Goal: Transaction & Acquisition: Purchase product/service

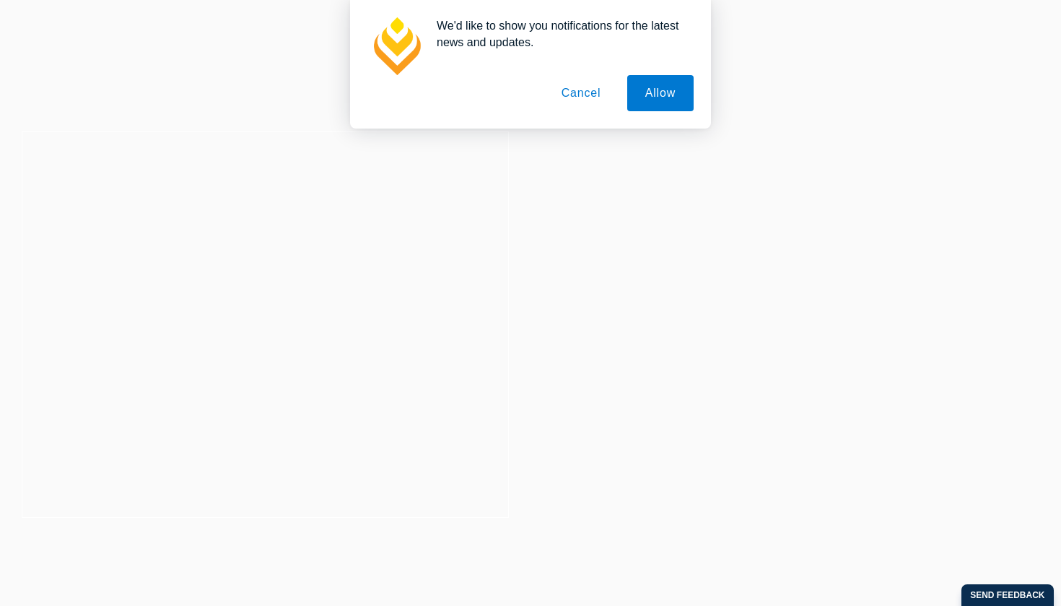
click at [579, 90] on button "Cancel" at bounding box center [582, 93] width 76 height 36
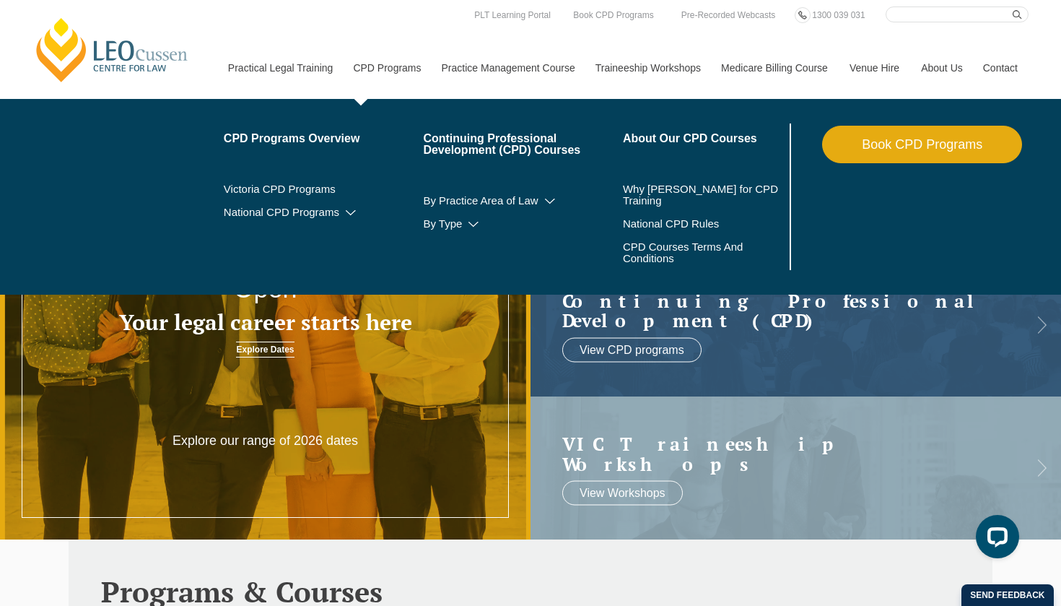
click at [370, 66] on link "CPD Programs" at bounding box center [386, 68] width 88 height 62
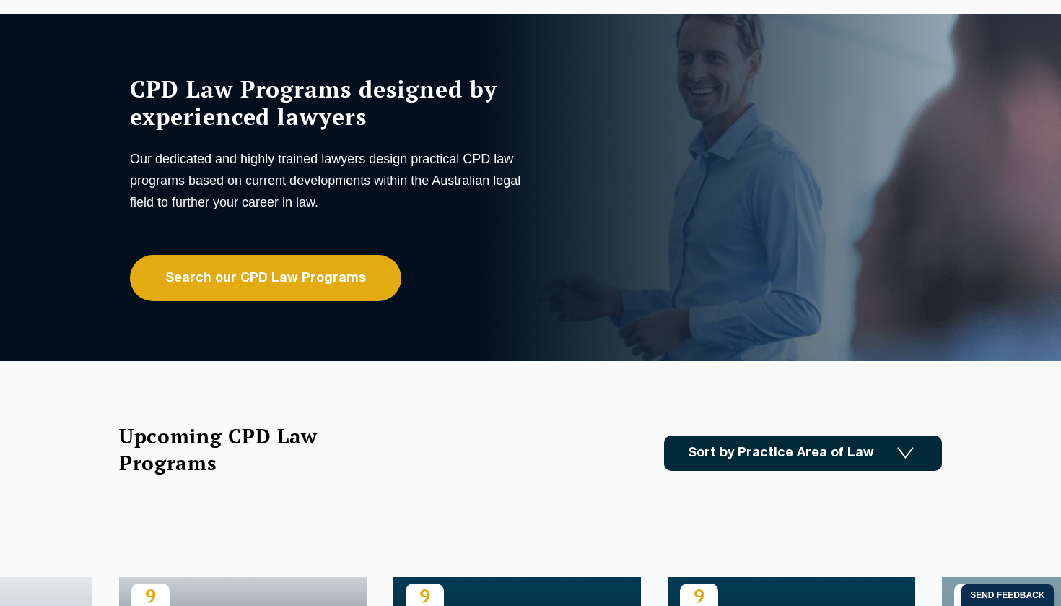
scroll to position [95, 0]
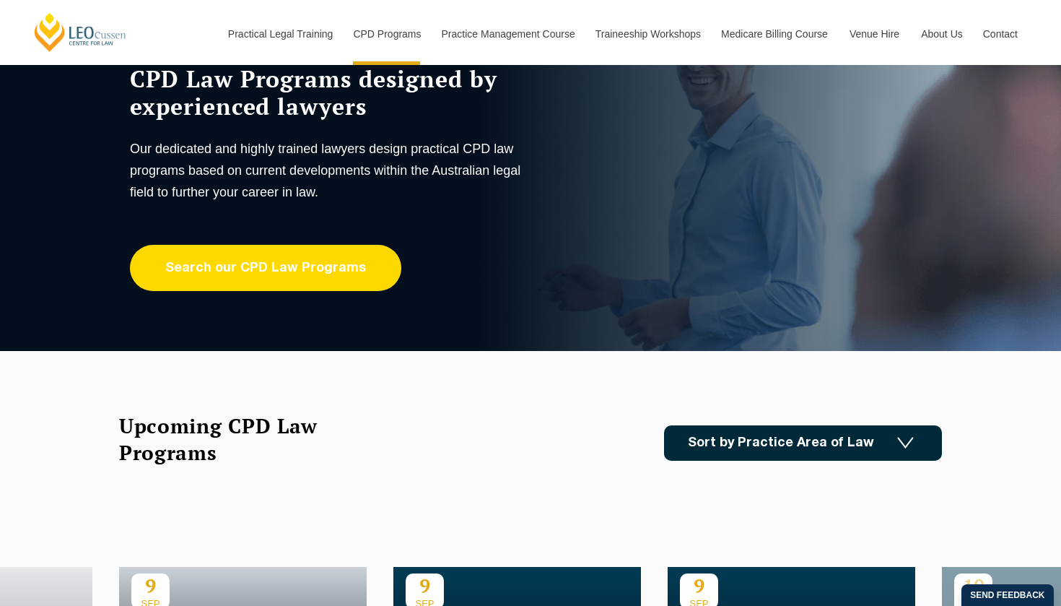
click at [321, 272] on link "Search our CPD Law Programs" at bounding box center [265, 268] width 271 height 46
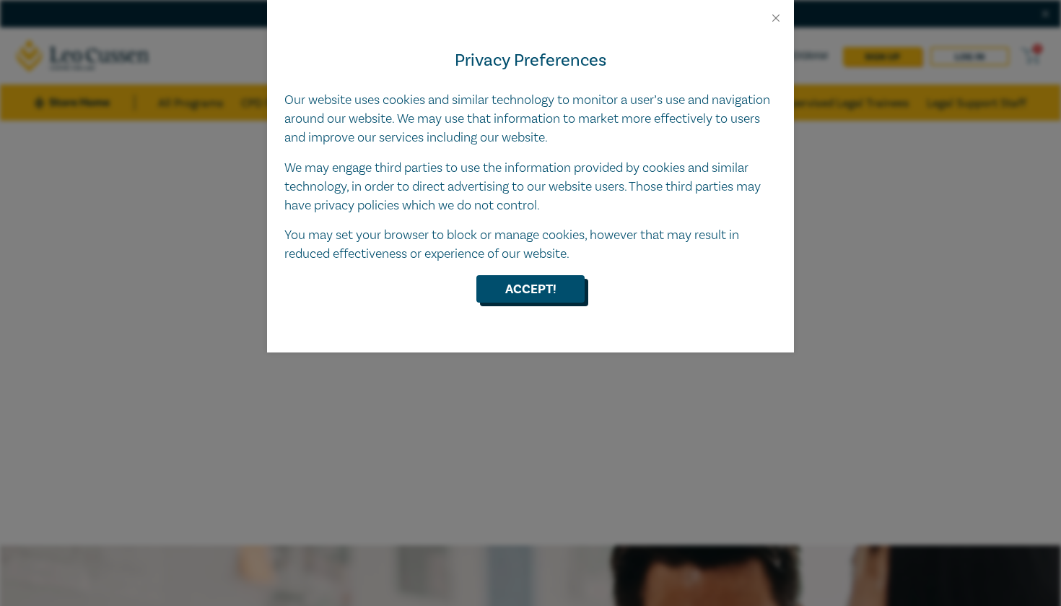
click at [528, 284] on button "Accept!" at bounding box center [531, 288] width 108 height 27
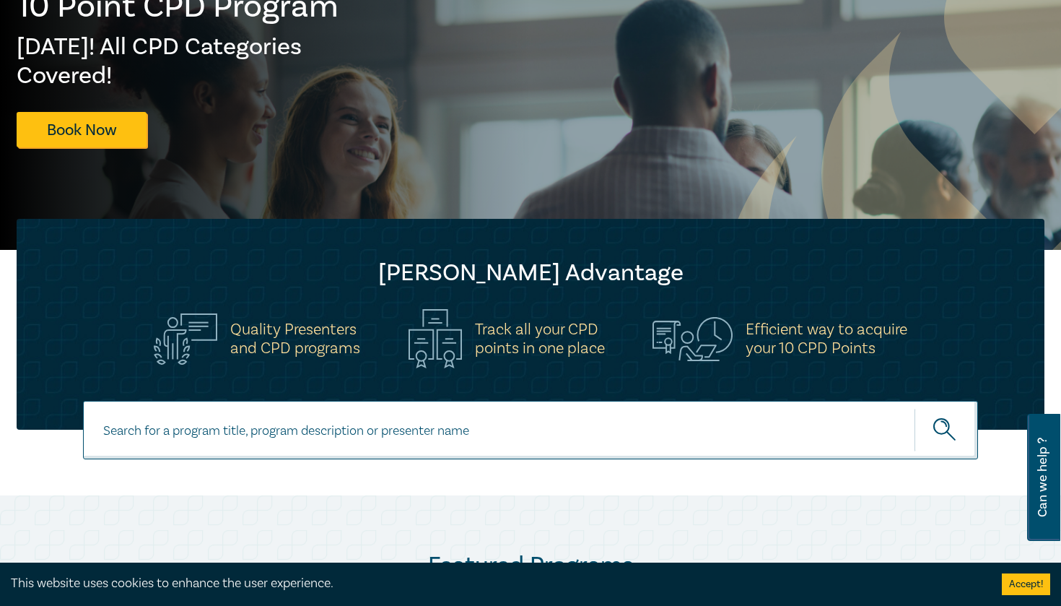
scroll to position [264, 0]
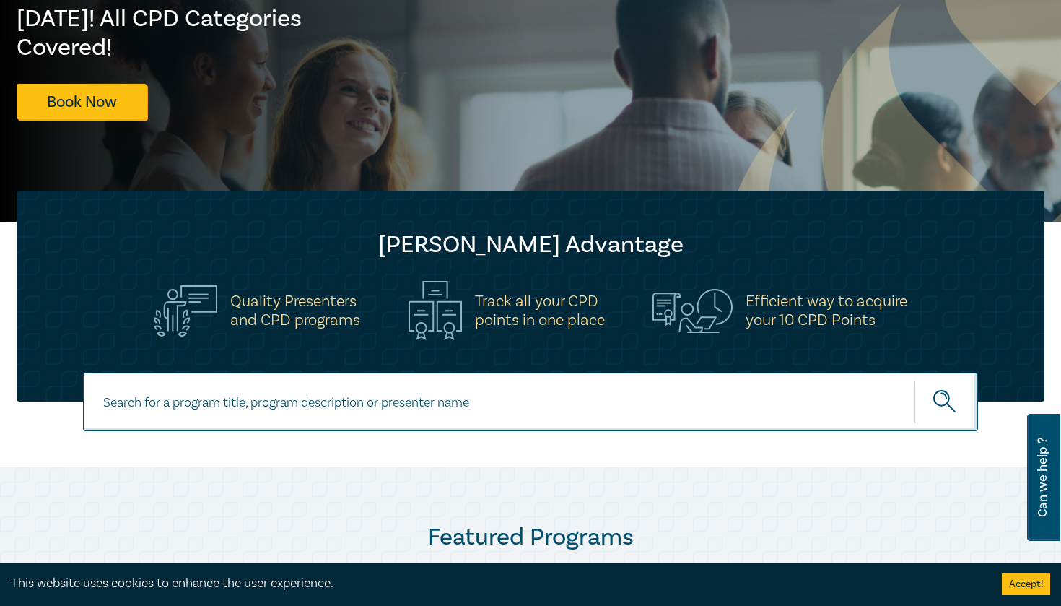
click at [394, 391] on input at bounding box center [530, 402] width 895 height 58
type input "legal research"
click at [947, 401] on button "submit" at bounding box center [947, 402] width 64 height 44
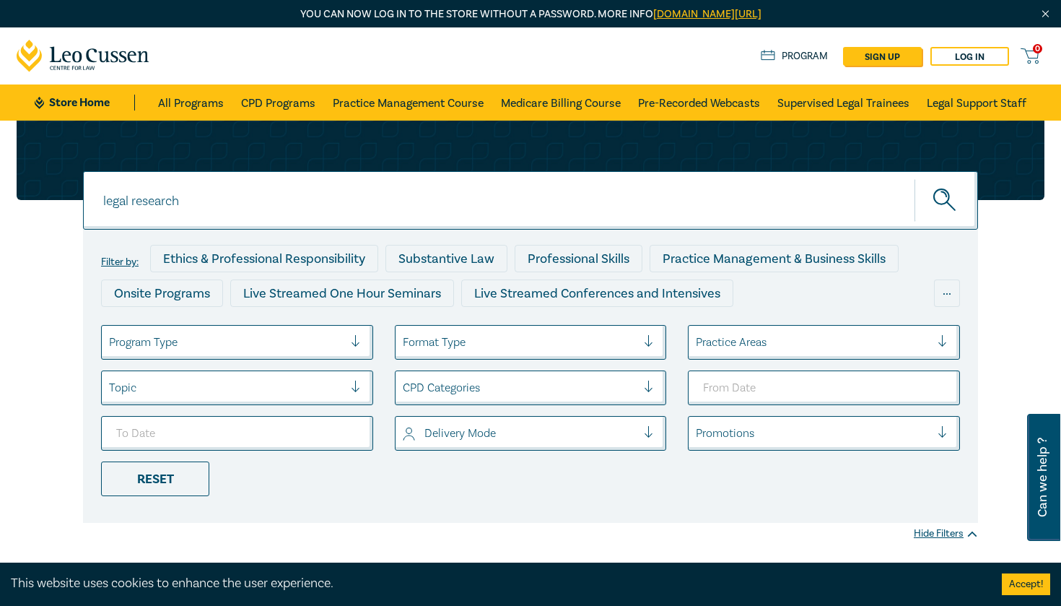
click at [323, 335] on div at bounding box center [226, 342] width 235 height 19
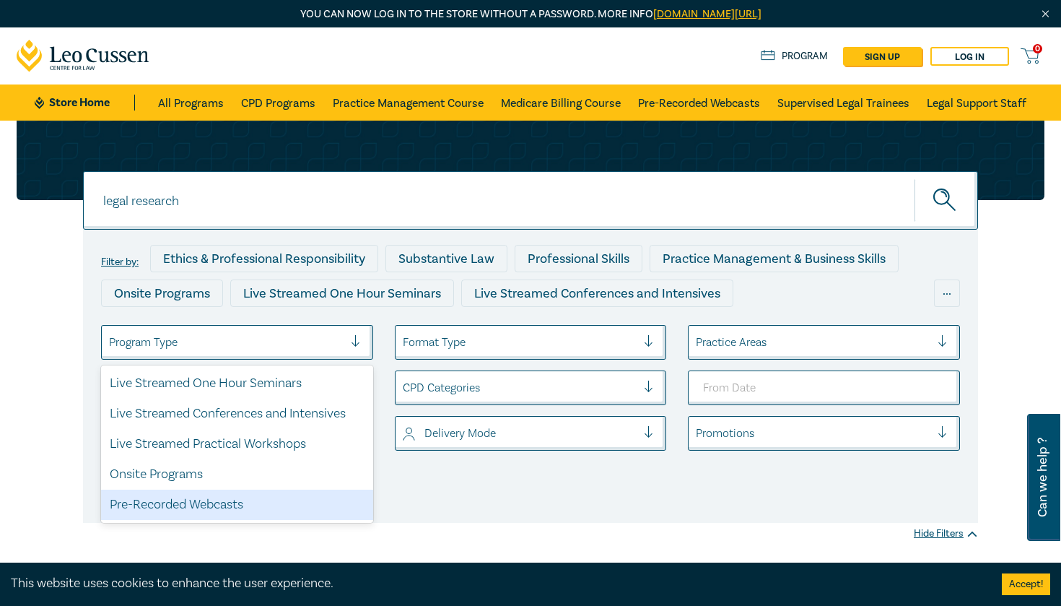
click at [240, 495] on div "Pre-Recorded Webcasts" at bounding box center [237, 505] width 272 height 30
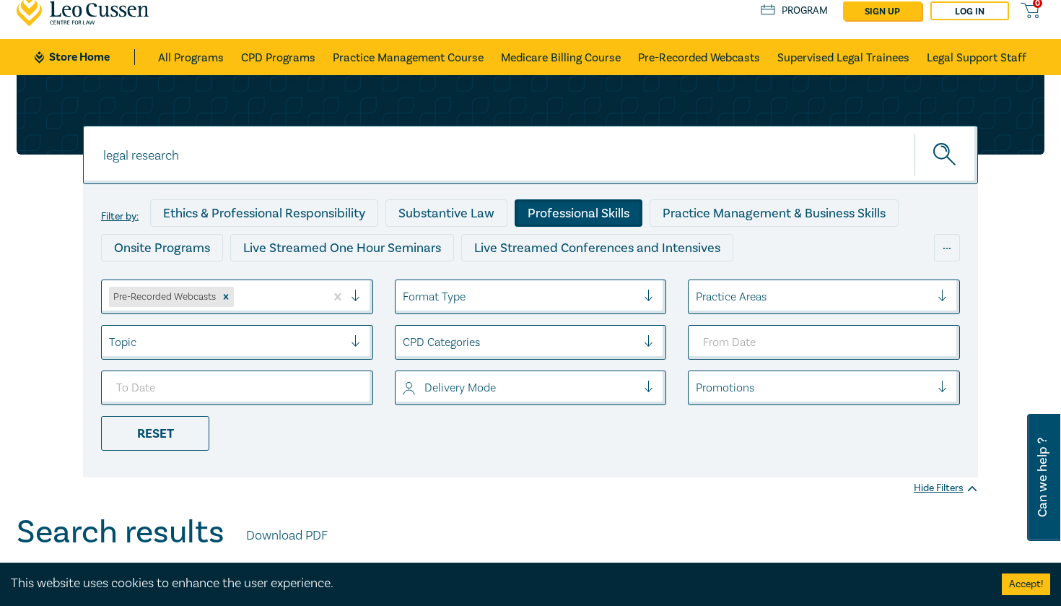
scroll to position [47, 0]
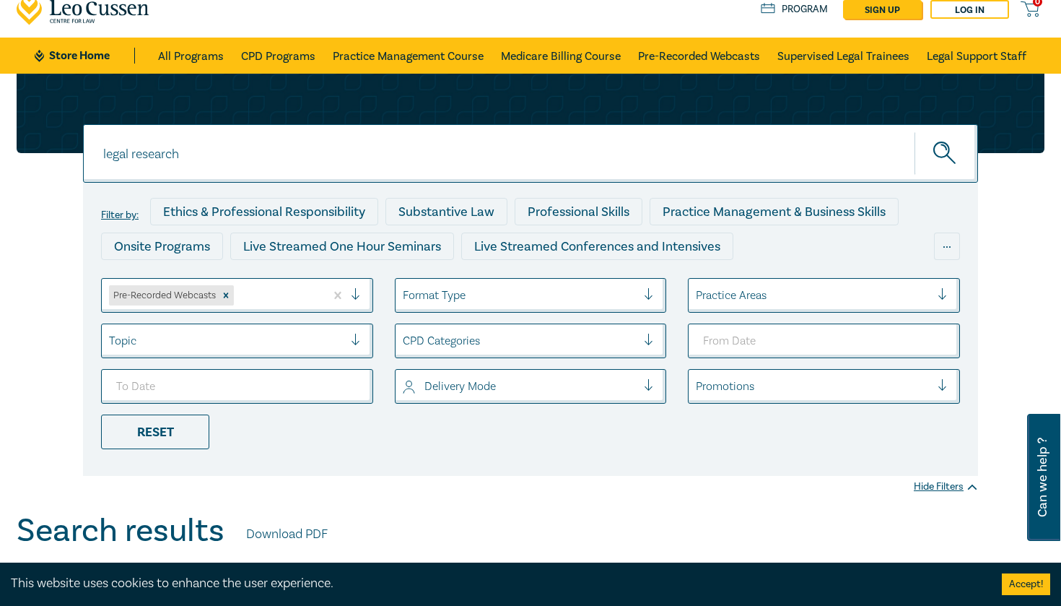
click at [936, 150] on icon "submit" at bounding box center [946, 154] width 25 height 25
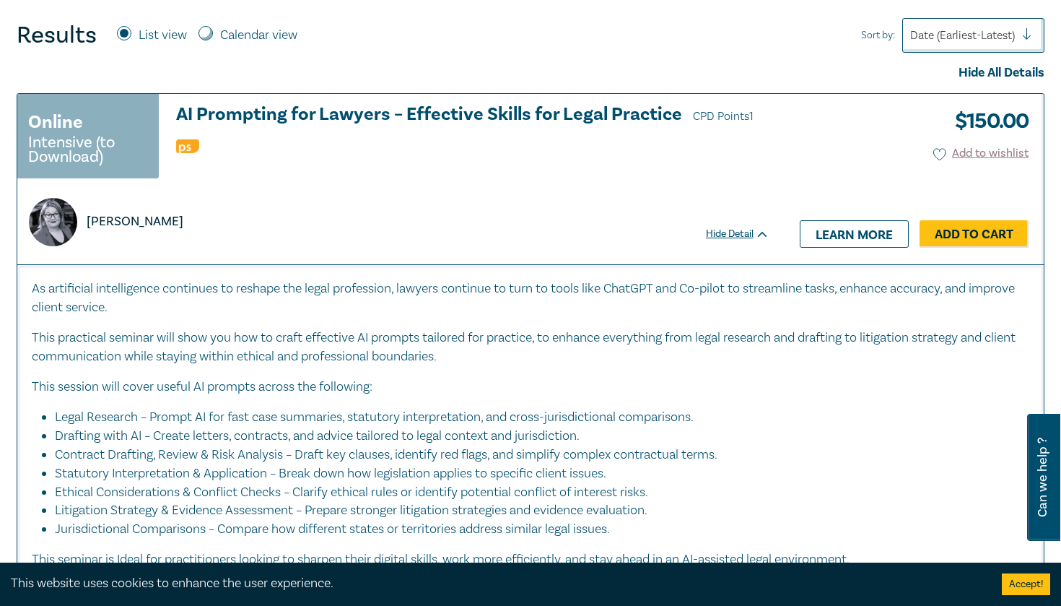
scroll to position [612, 0]
click at [975, 43] on div at bounding box center [962, 34] width 105 height 19
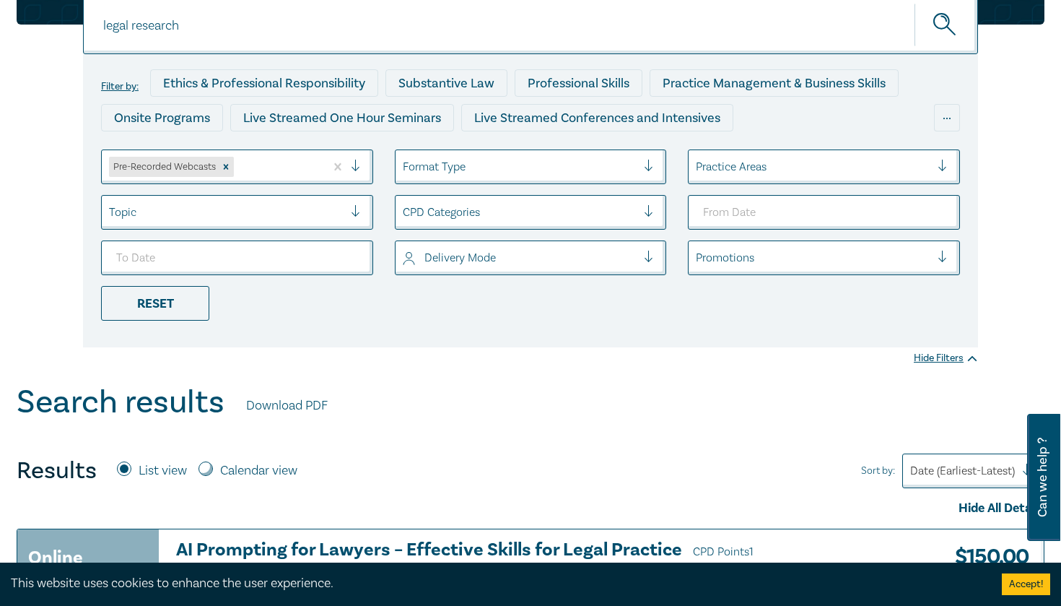
scroll to position [129, 0]
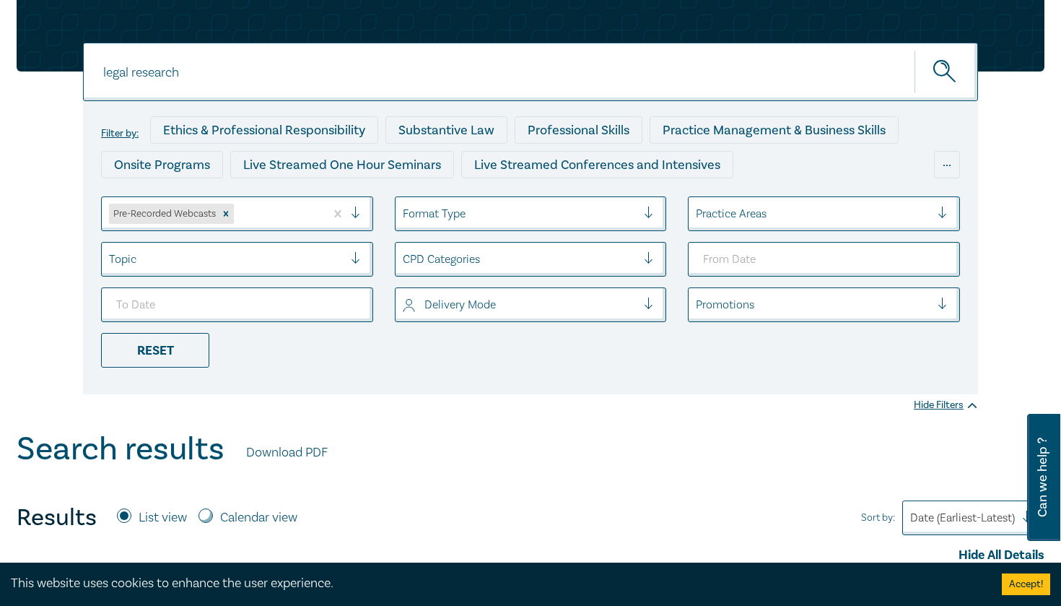
click at [942, 74] on icon "submit" at bounding box center [946, 72] width 25 height 25
click at [819, 71] on input "legal research" at bounding box center [530, 72] width 895 height 58
click at [947, 71] on button "submit" at bounding box center [947, 72] width 64 height 44
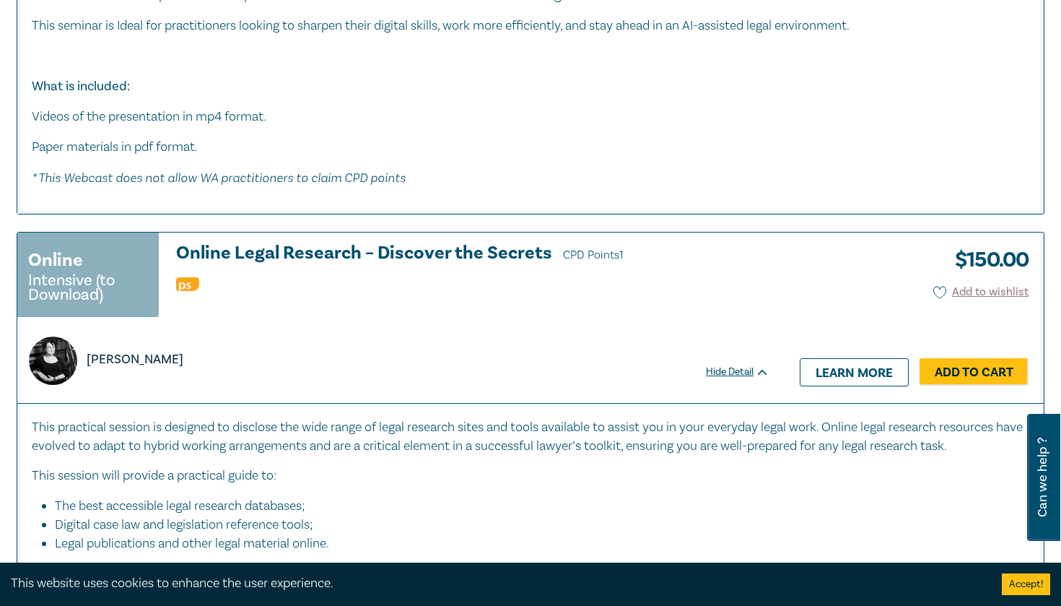
scroll to position [1155, 0]
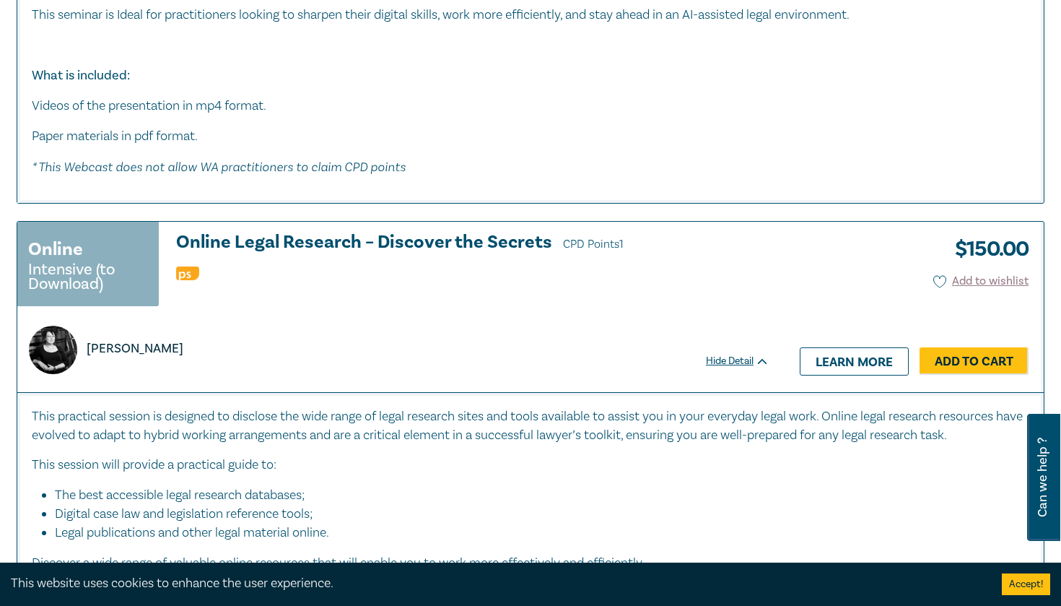
click at [418, 245] on h3 "Online Legal Research – Discover the Secrets CPD Points 1" at bounding box center [472, 243] width 593 height 22
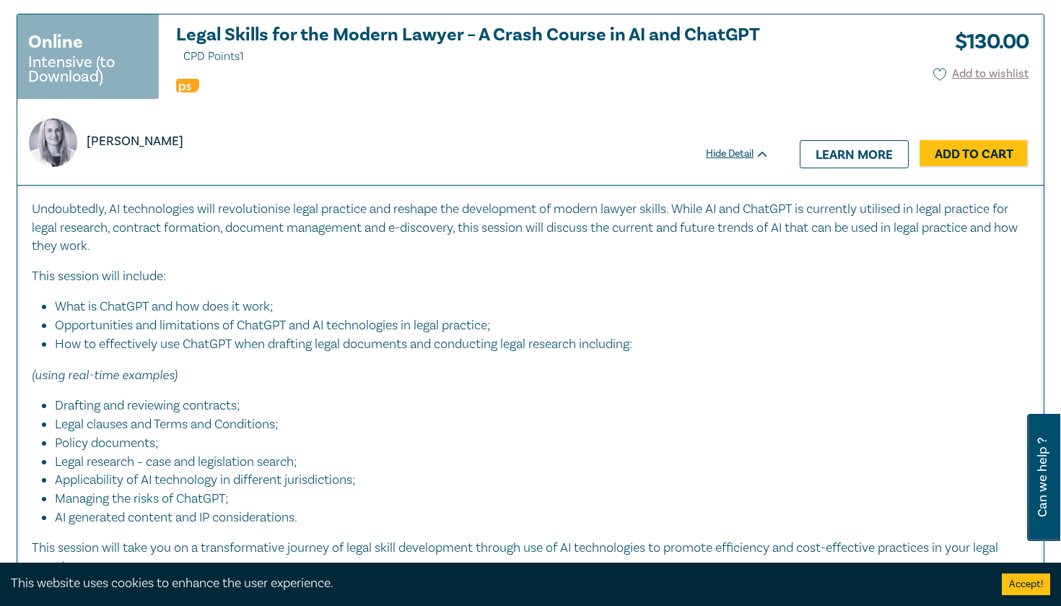
scroll to position [2346, 0]
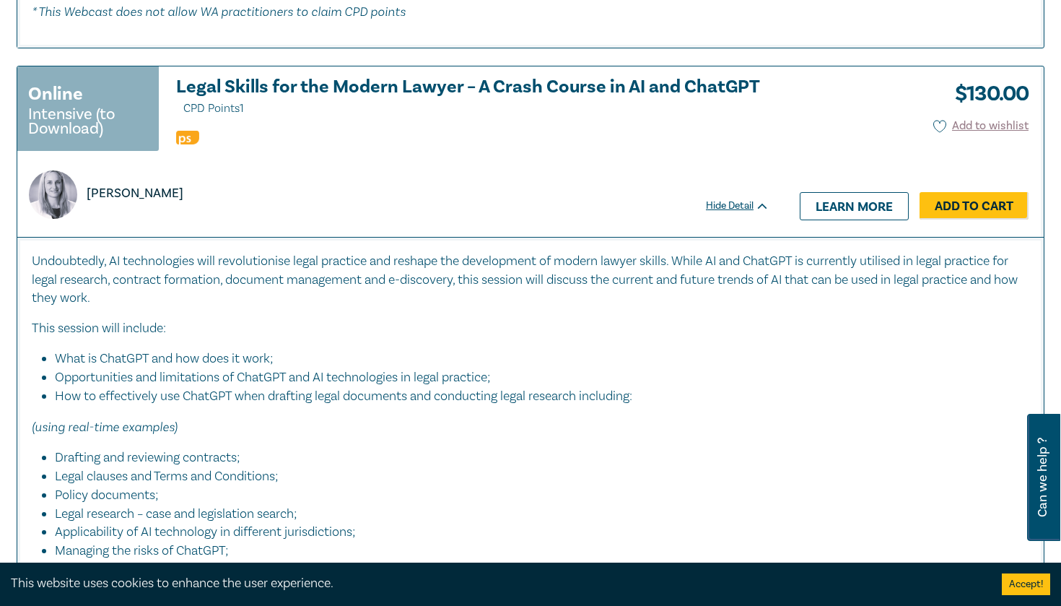
click at [209, 87] on h3 "Legal Skills for the Modern Lawyer – A Crash Course in AI and ChatGPT CPD Point…" at bounding box center [472, 97] width 593 height 41
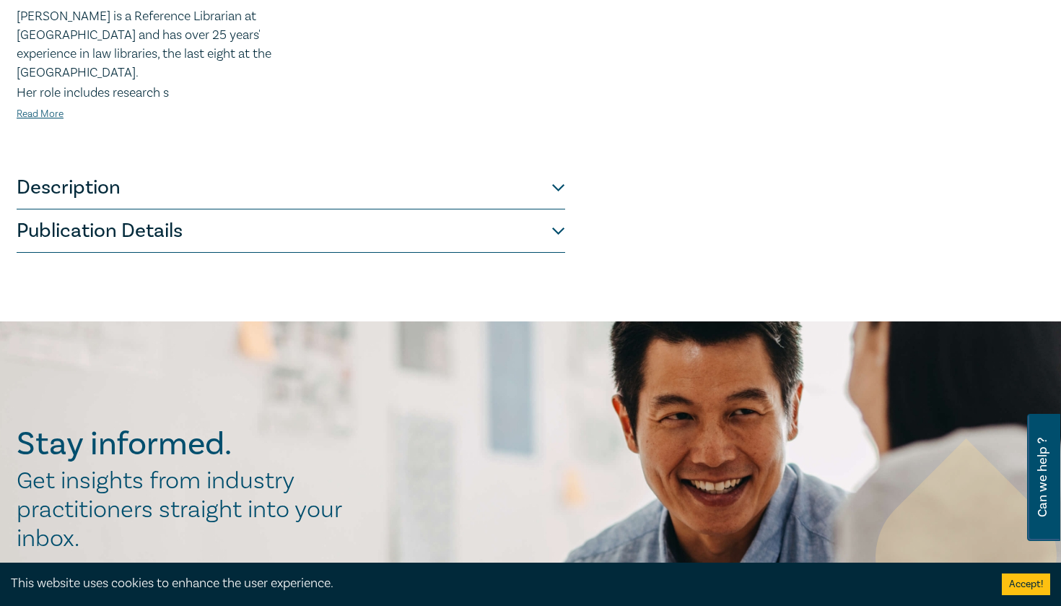
scroll to position [526, 0]
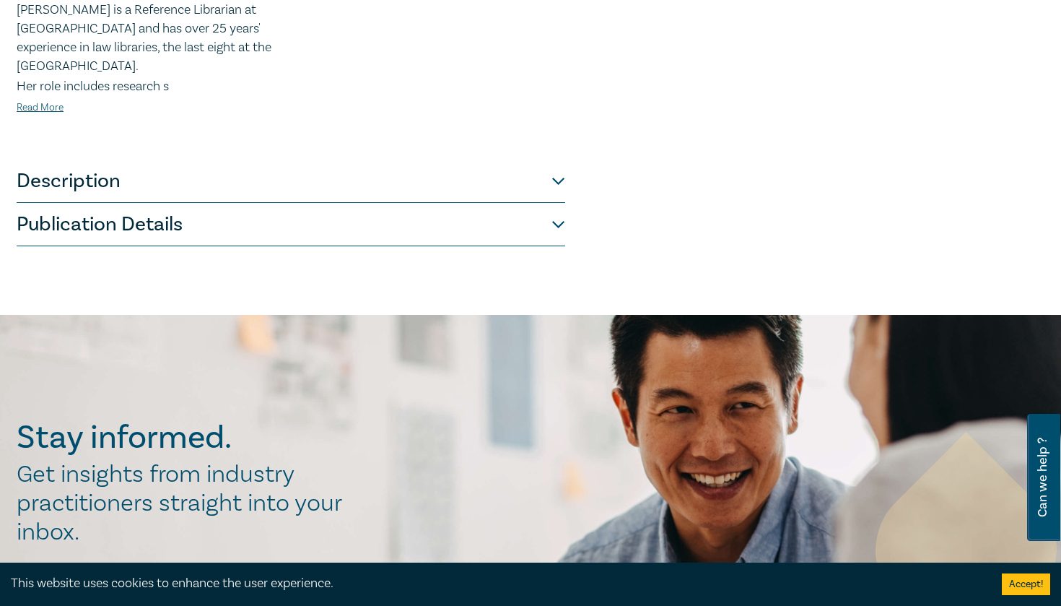
click at [503, 184] on button "Description" at bounding box center [291, 181] width 549 height 43
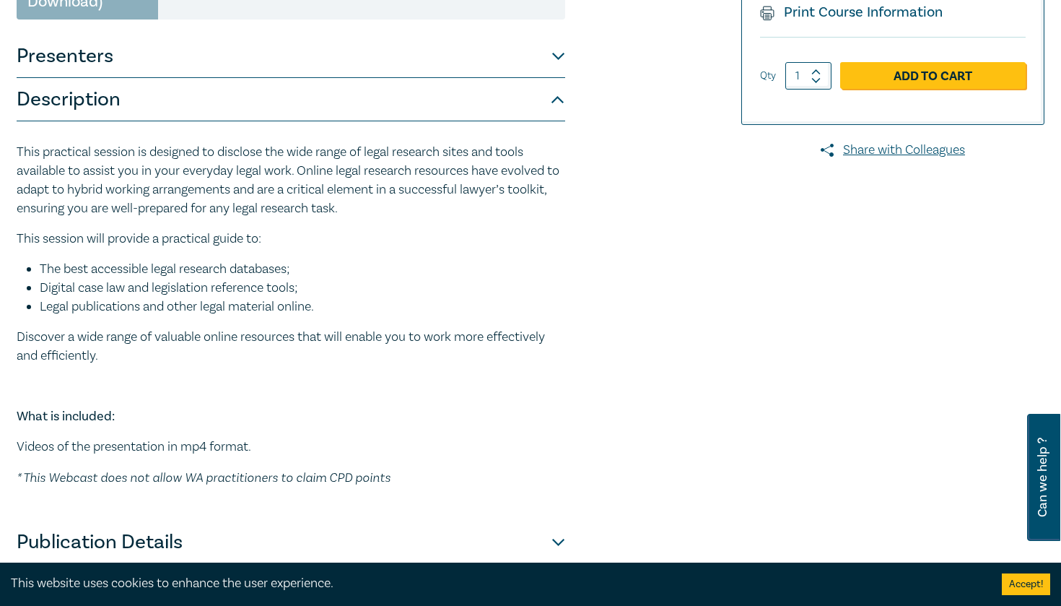
scroll to position [339, 0]
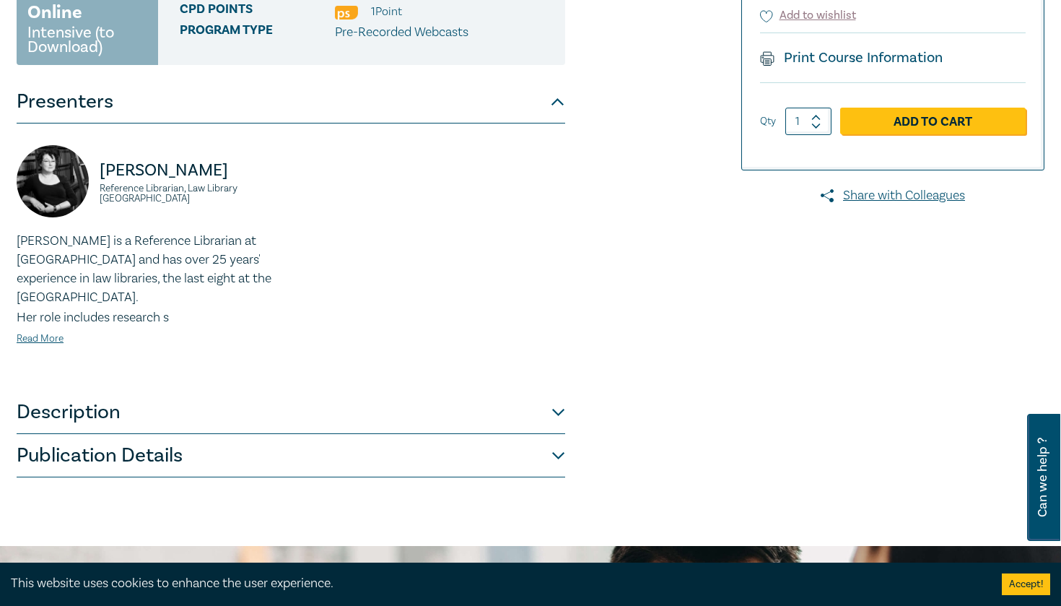
scroll to position [270, 0]
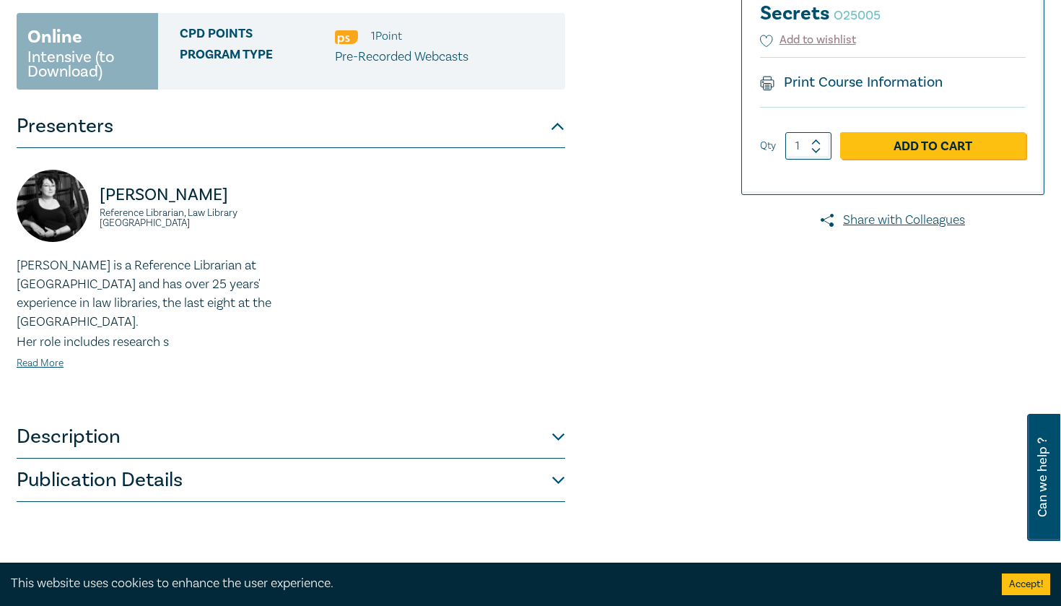
click at [191, 438] on button "Description" at bounding box center [291, 436] width 549 height 43
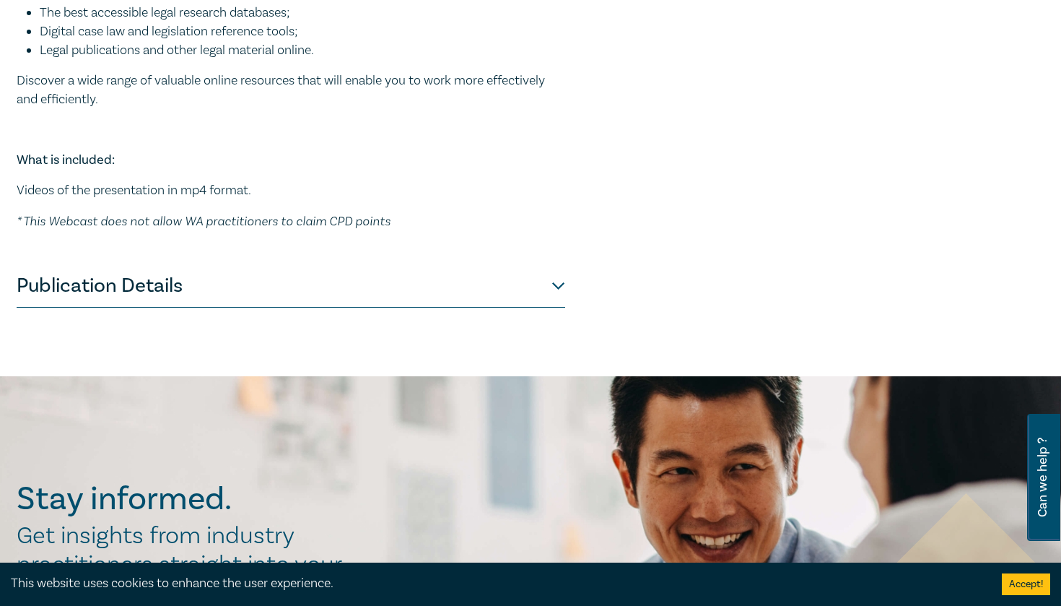
scroll to position [606, 0]
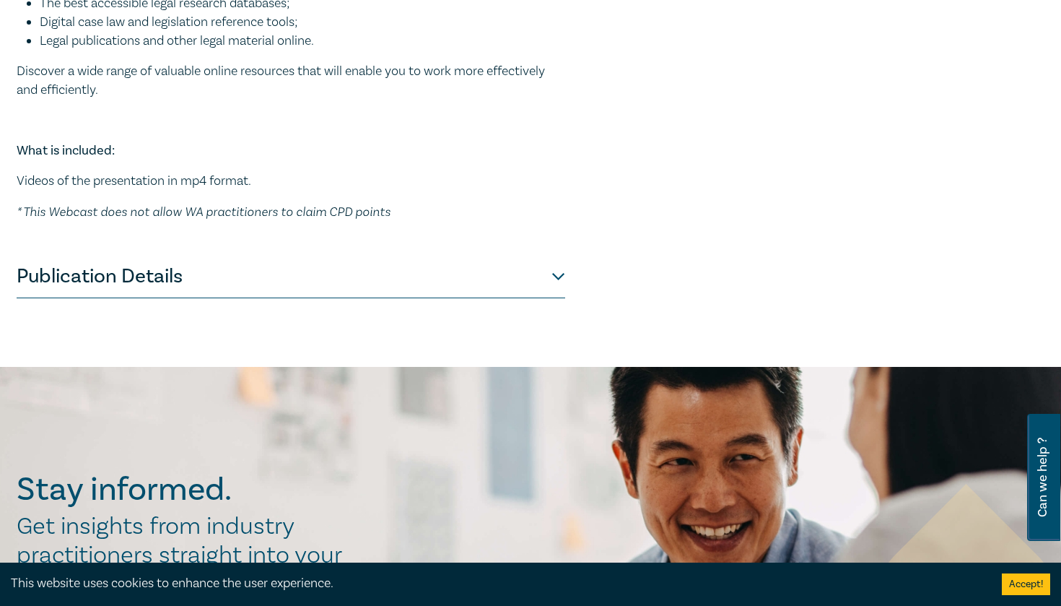
click at [495, 264] on button "Publication Details" at bounding box center [291, 276] width 549 height 43
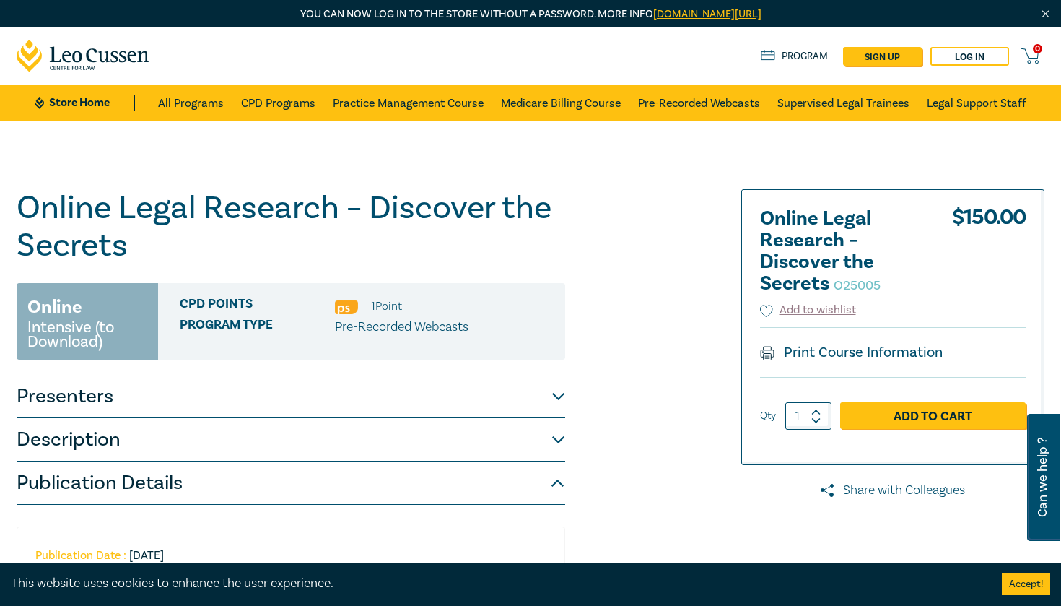
scroll to position [0, 0]
click at [899, 408] on link "Add to Cart" at bounding box center [933, 415] width 186 height 27
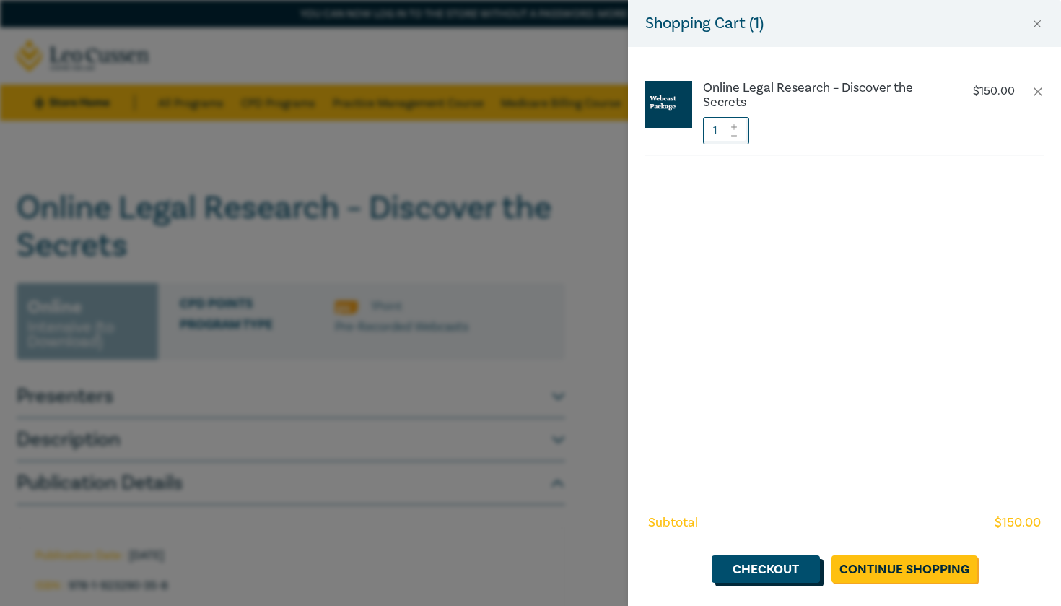
click at [779, 574] on link "Checkout" at bounding box center [766, 568] width 108 height 27
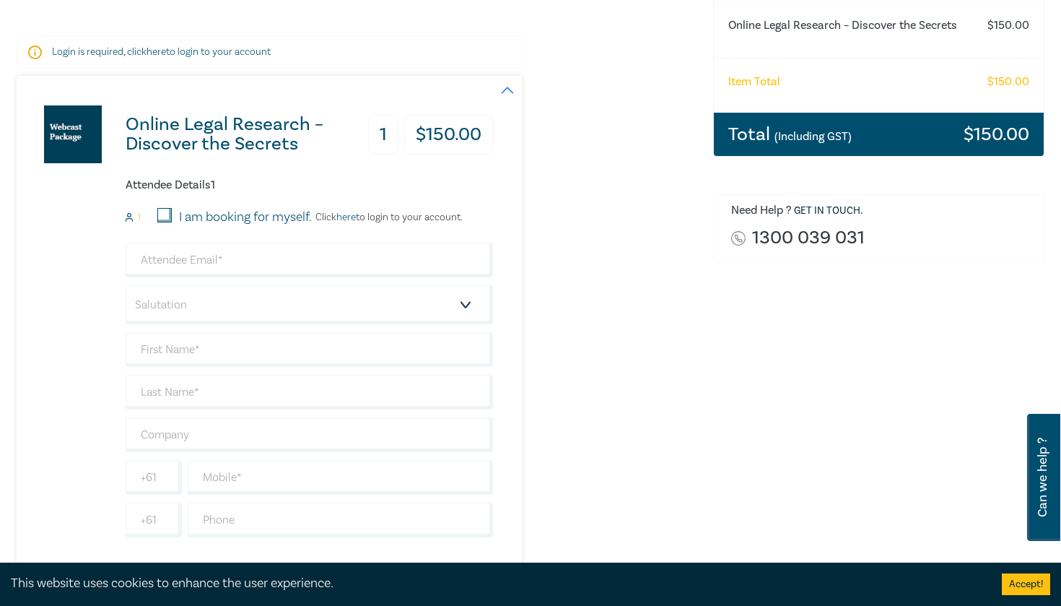
scroll to position [248, 0]
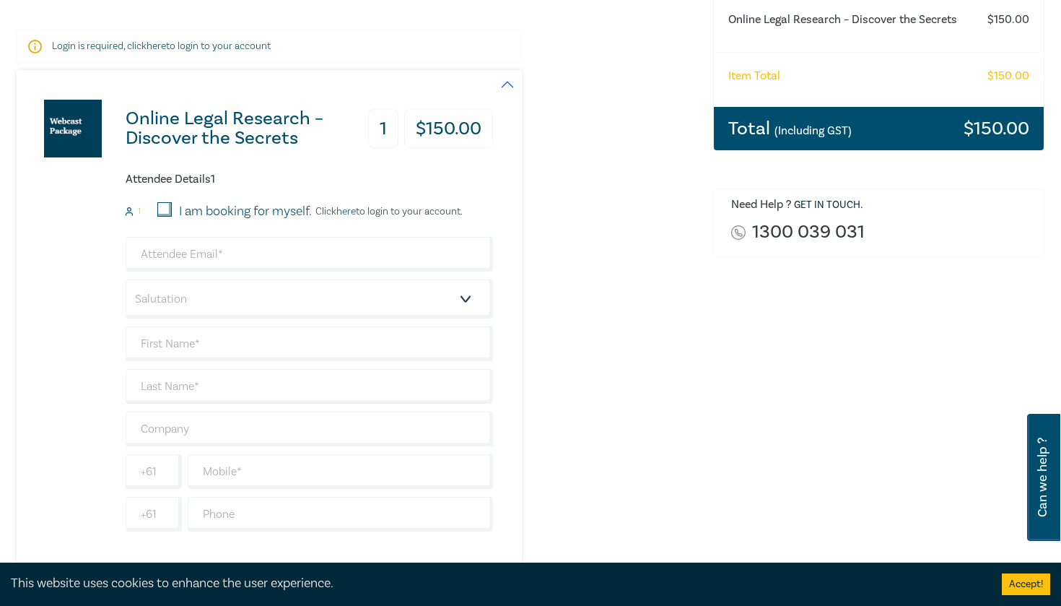
click at [162, 208] on input "I am booking for myself." at bounding box center [164, 209] width 14 height 14
checkbox input "true"
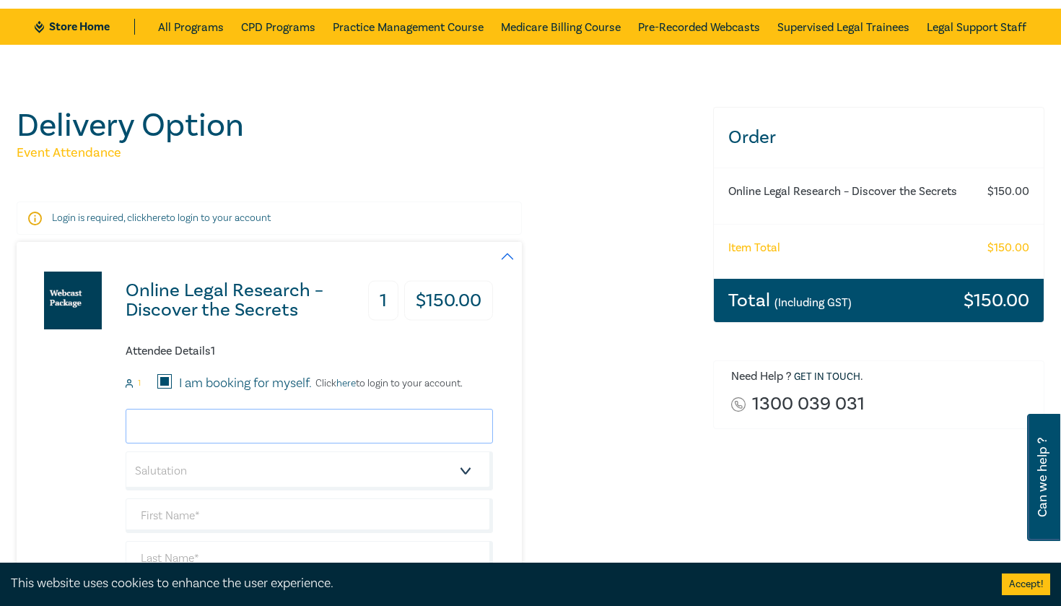
scroll to position [61, 0]
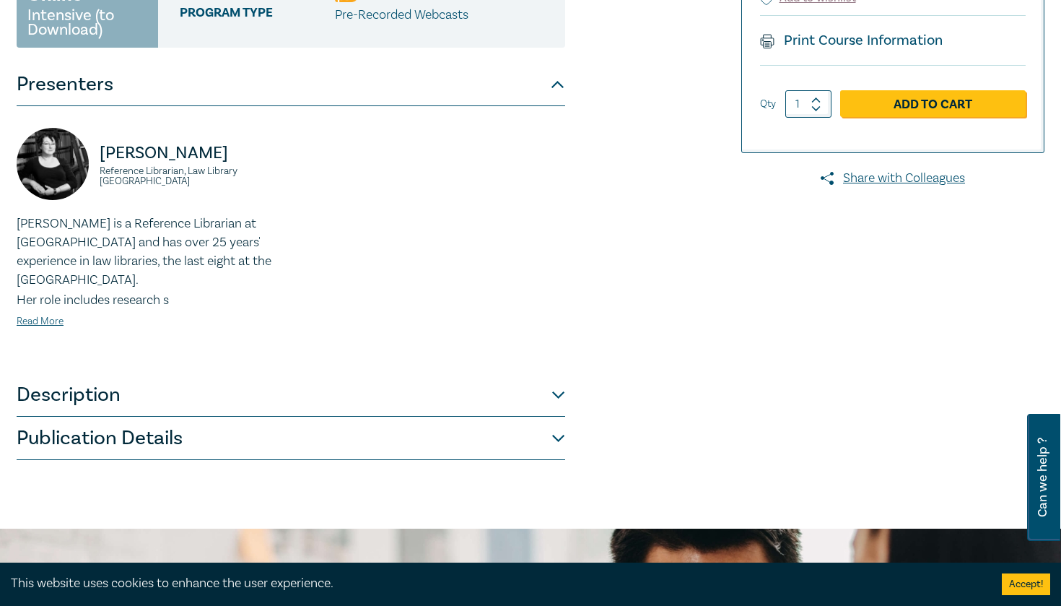
scroll to position [409, 0]
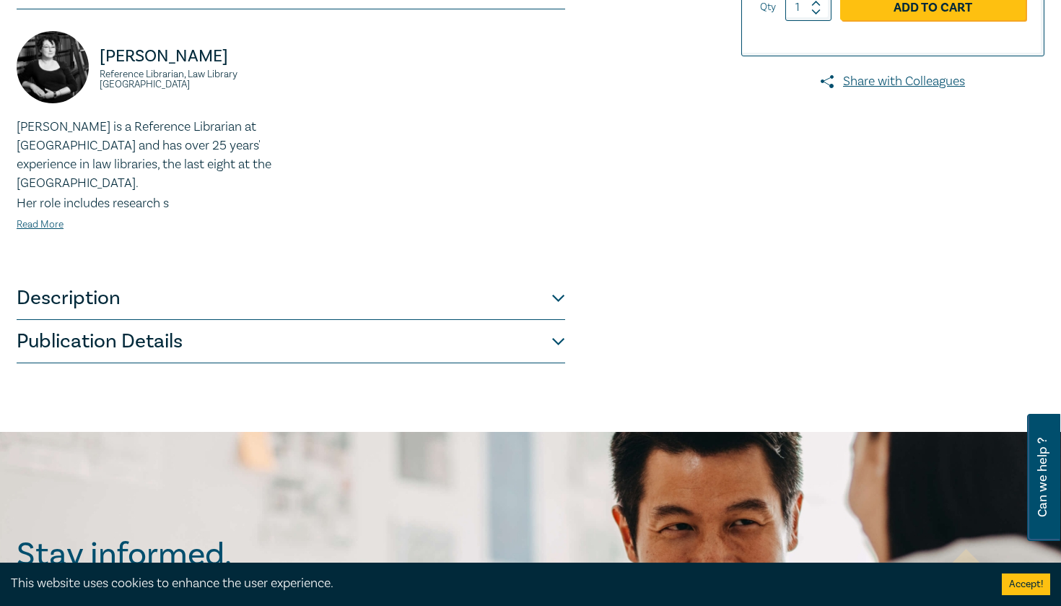
click at [478, 287] on button "Description" at bounding box center [291, 298] width 549 height 43
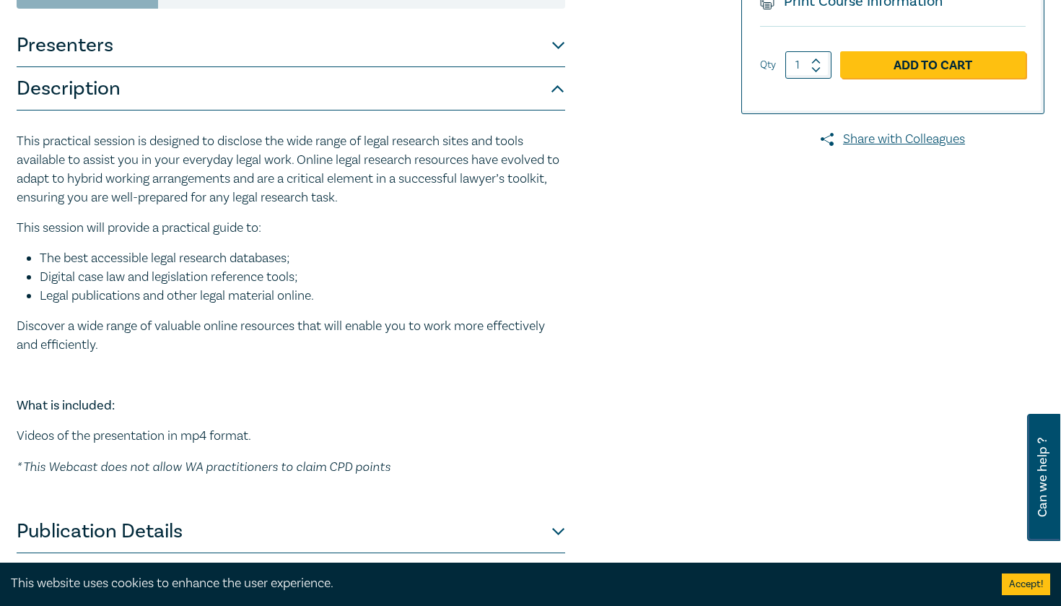
scroll to position [330, 0]
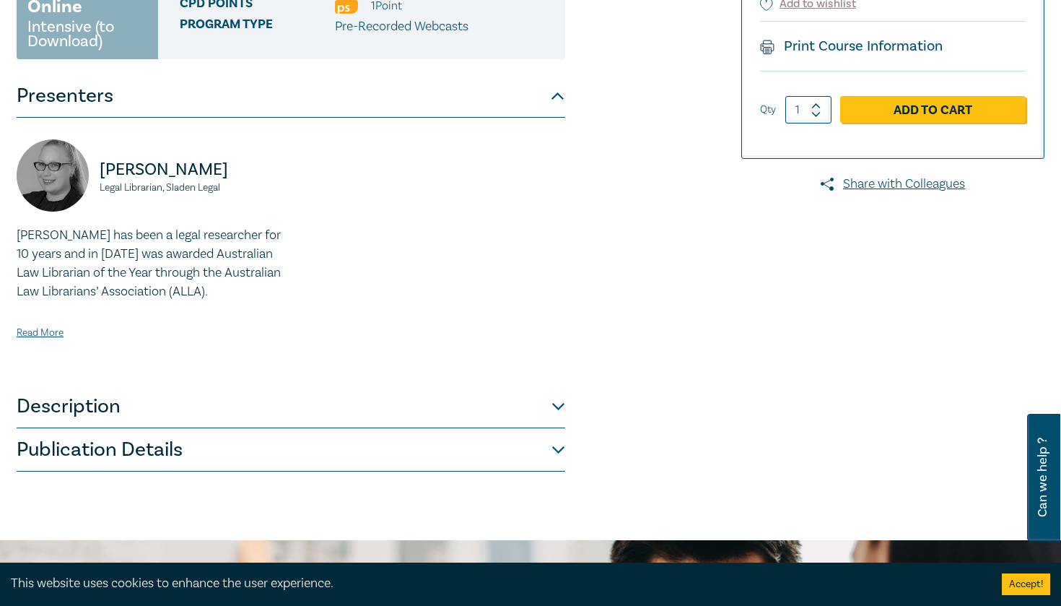
click at [232, 418] on button "Description" at bounding box center [291, 406] width 549 height 43
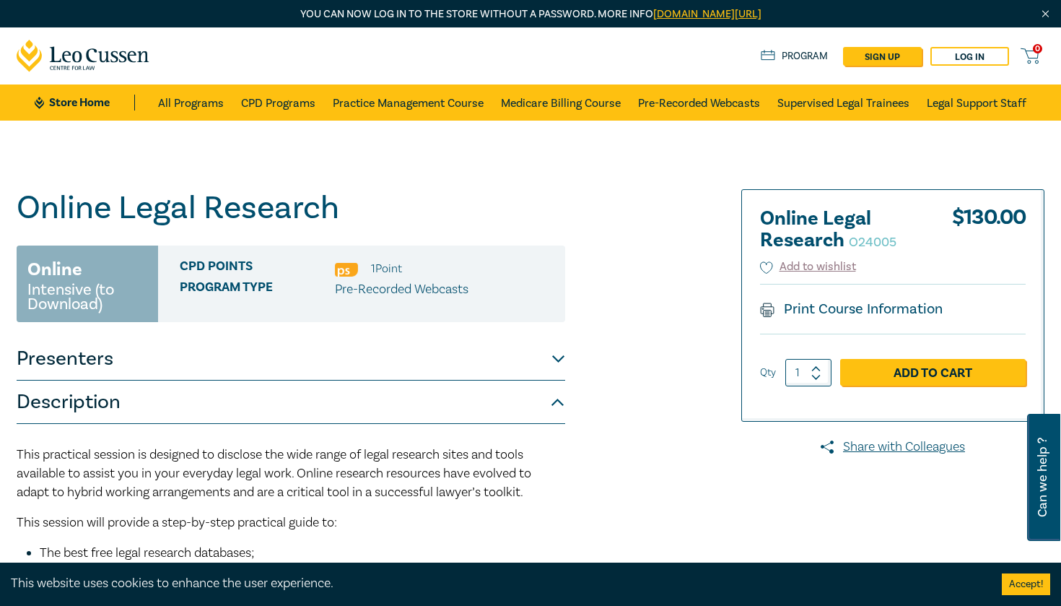
click at [195, 375] on button "Presenters" at bounding box center [291, 358] width 549 height 43
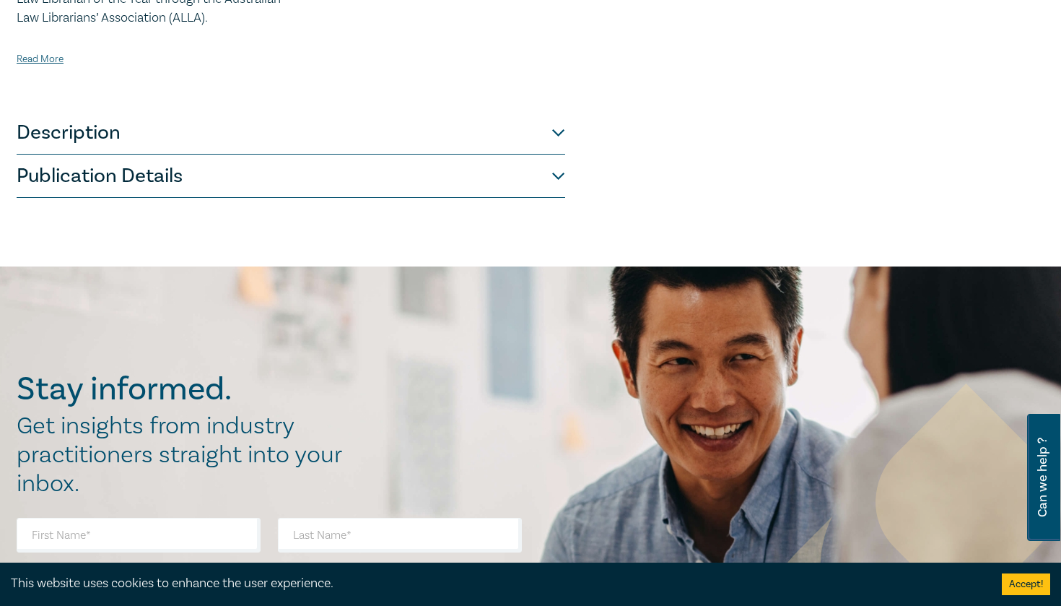
scroll to position [477, 0]
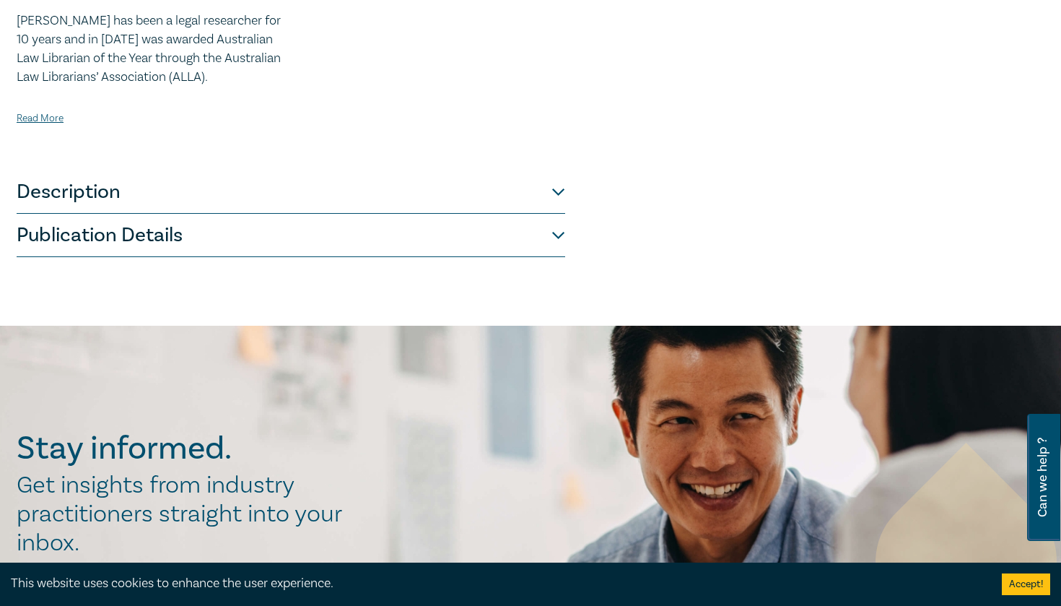
click at [238, 257] on button "Publication Details" at bounding box center [291, 235] width 549 height 43
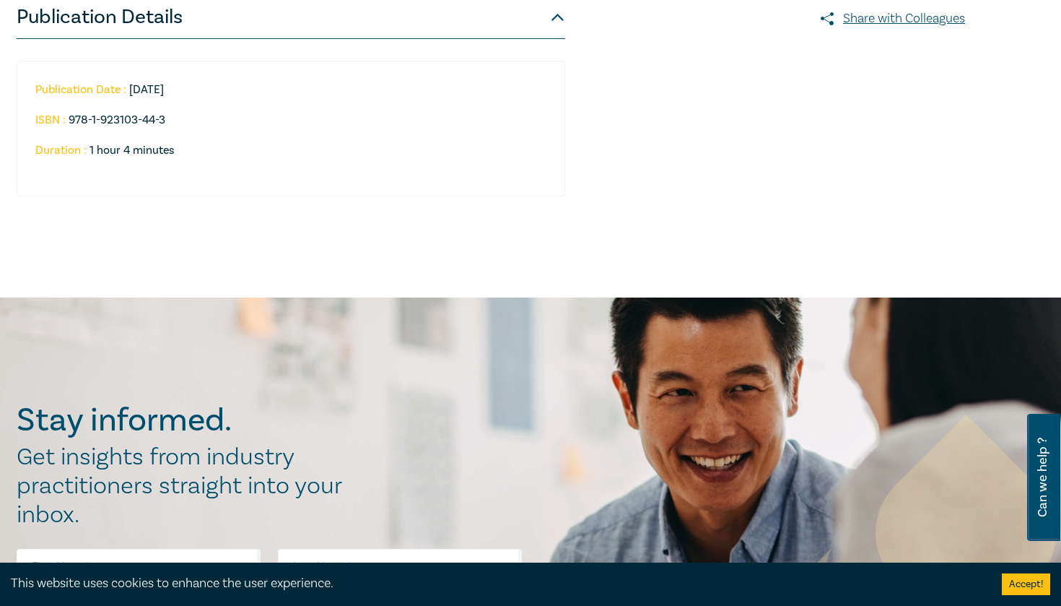
scroll to position [422, 0]
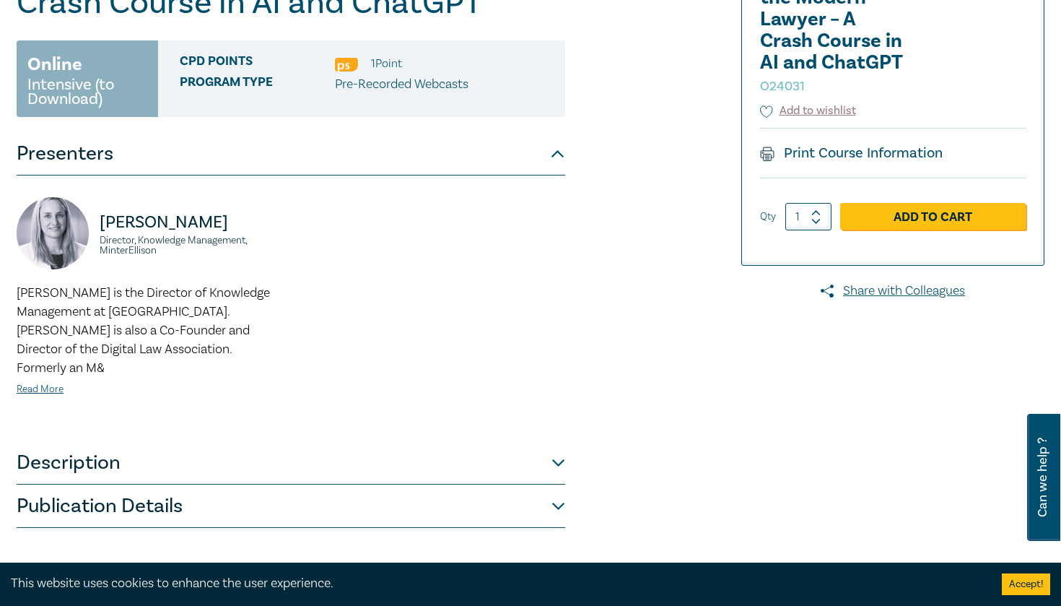
scroll to position [251, 0]
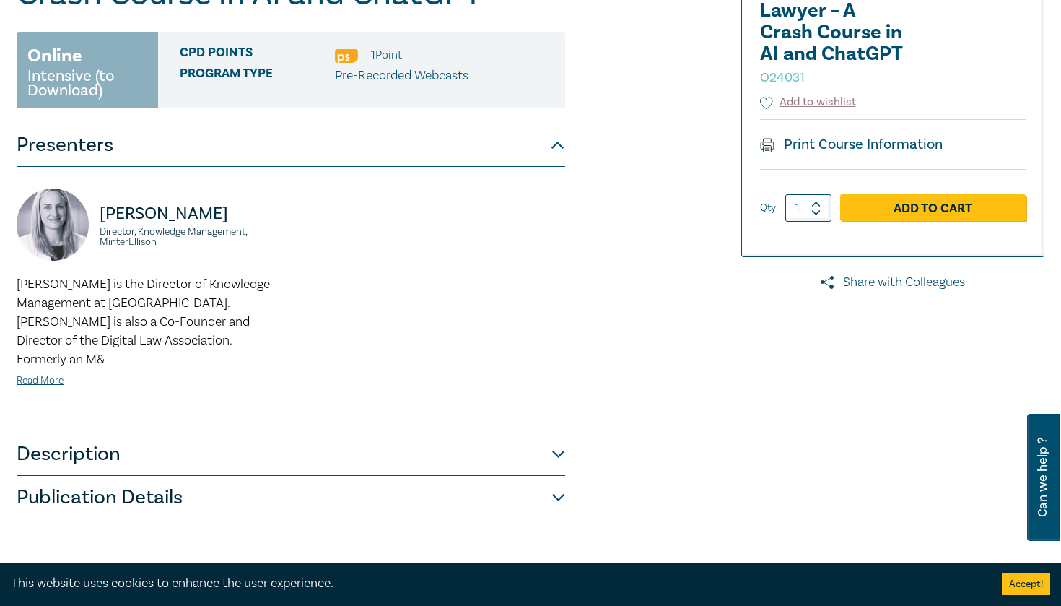
click at [436, 434] on button "Description" at bounding box center [291, 453] width 549 height 43
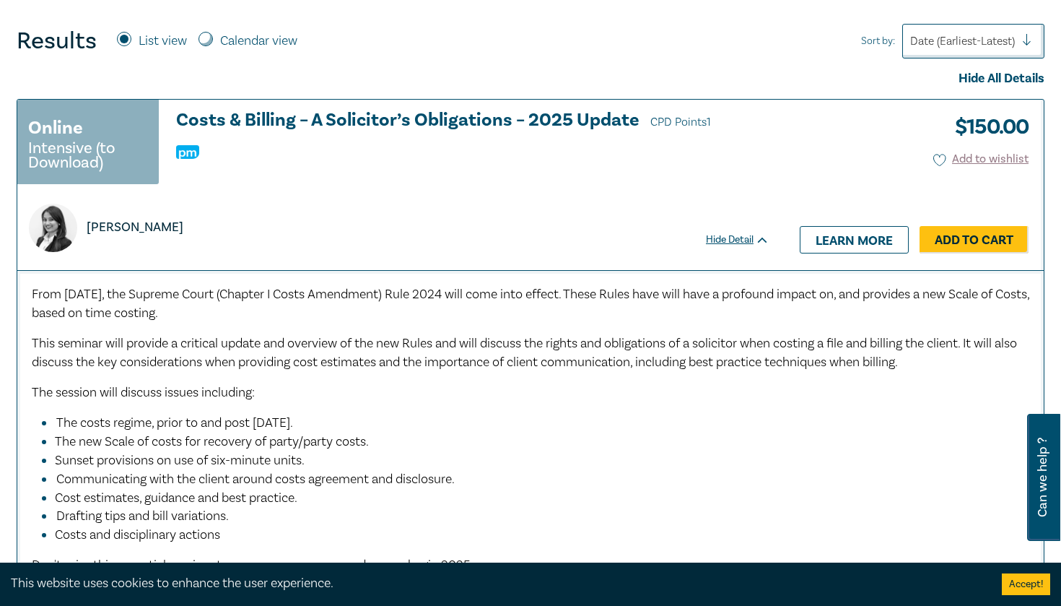
scroll to position [517, 0]
